Goal: Register for event/course

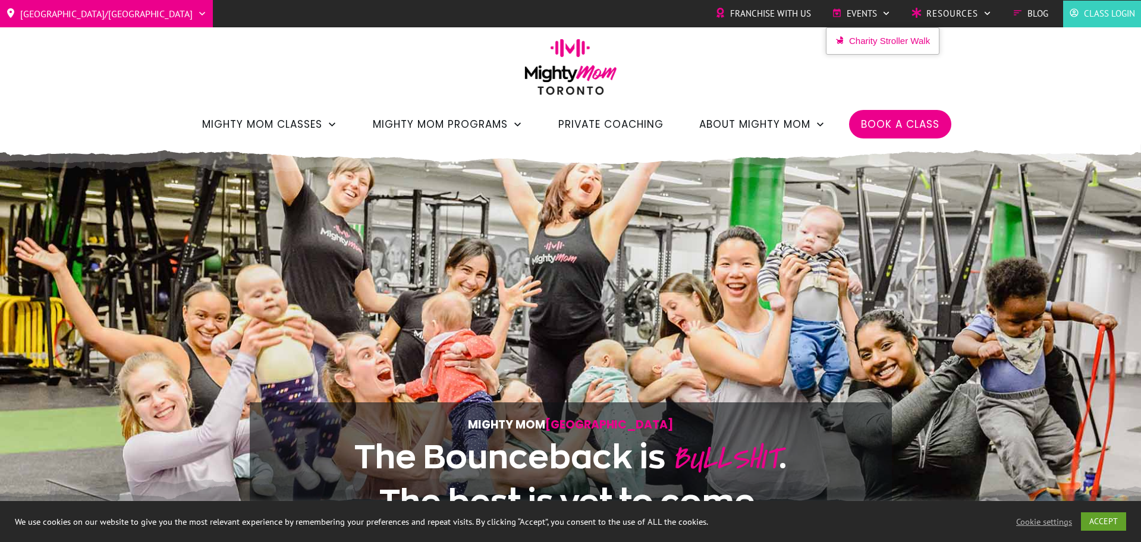
click at [854, 12] on span "Events" at bounding box center [862, 14] width 30 height 18
click at [858, 7] on span "Events" at bounding box center [862, 14] width 30 height 18
click at [885, 12] on icon at bounding box center [886, 13] width 9 height 9
click at [889, 47] on span "Charity Stroller Walk" at bounding box center [889, 41] width 81 height 18
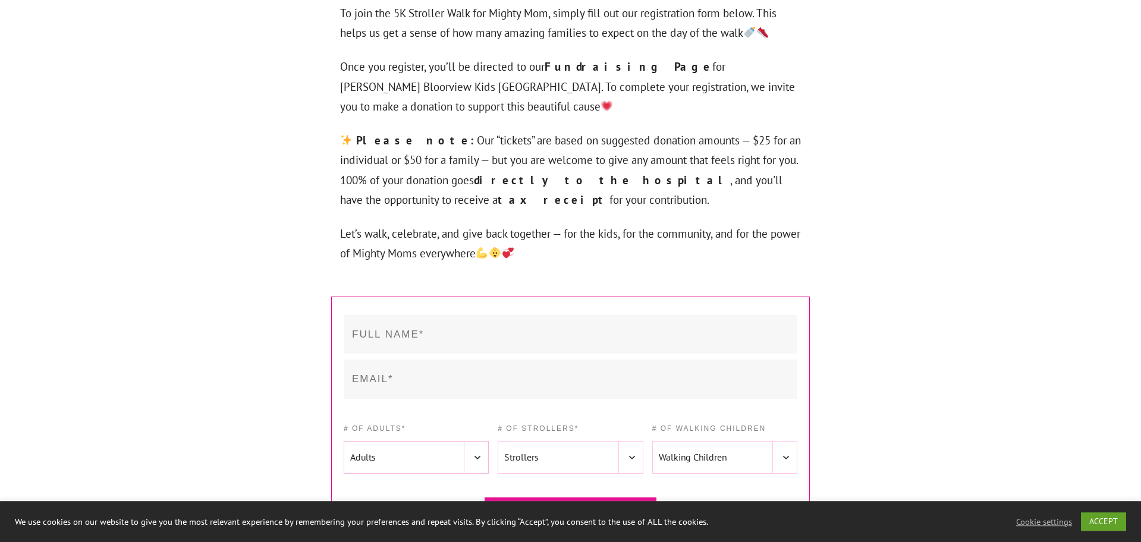
scroll to position [1698, 0]
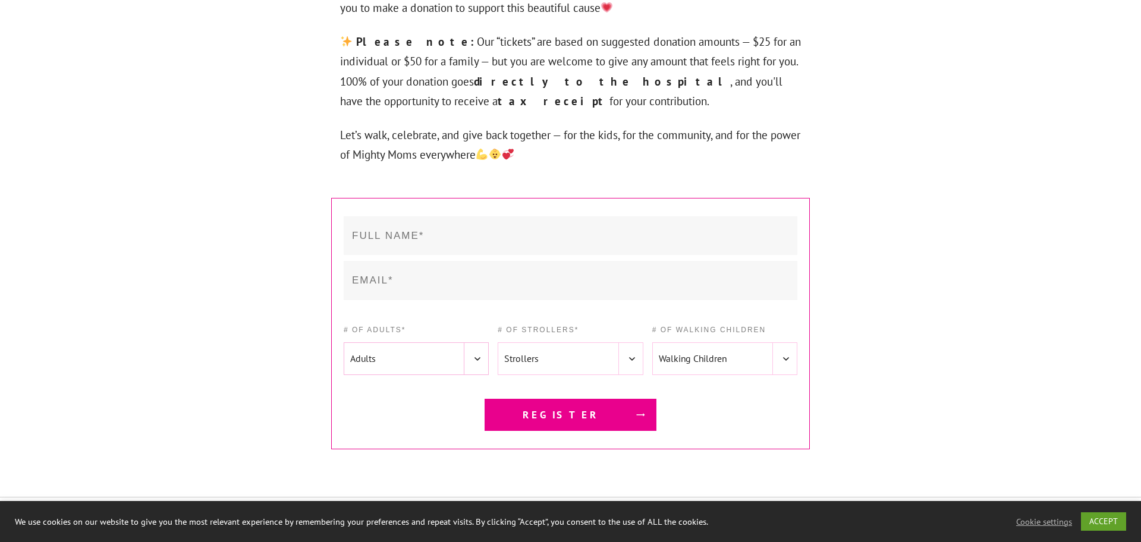
drag, startPoint x: 1131, startPoint y: 253, endPoint x: 1137, endPoint y: 461, distance: 208.2
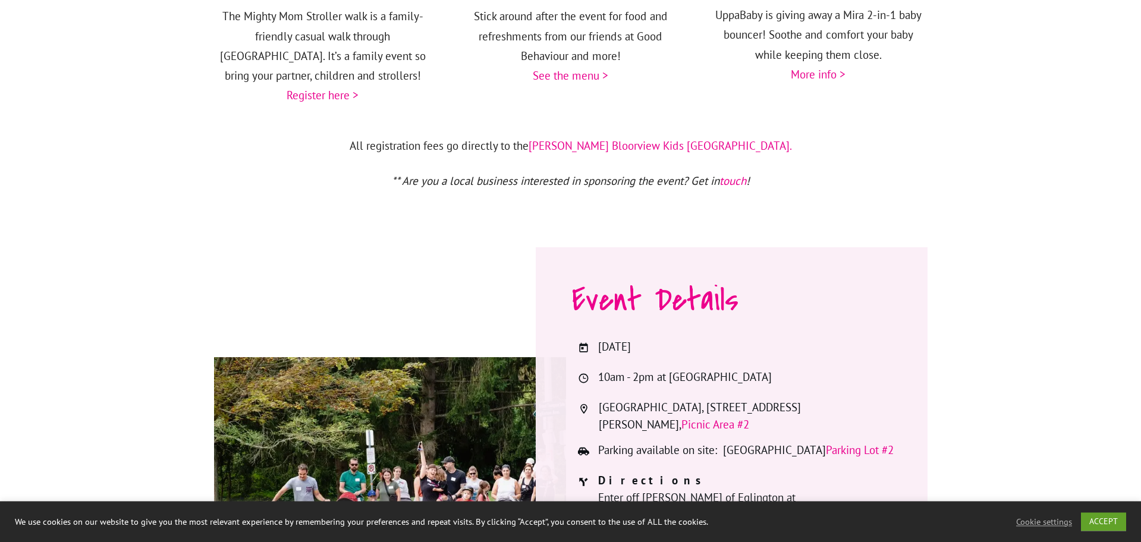
scroll to position [0, 0]
